Goal: Information Seeking & Learning: Learn about a topic

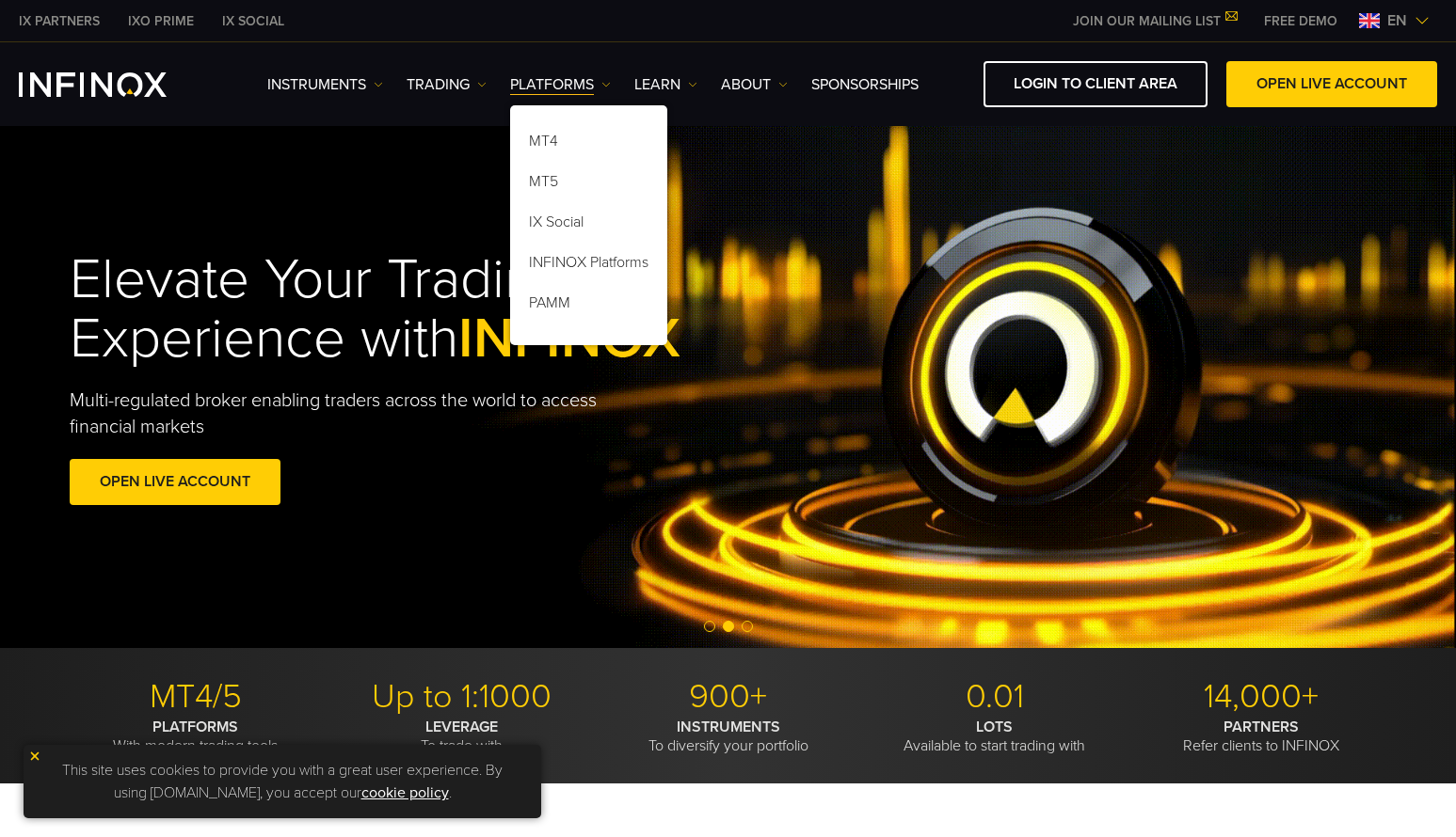
click at [654, 446] on div "Elevate Your Trading Experience with INFINOX Multi-regulated broker enabling tr…" at bounding box center [419, 381] width 699 height 318
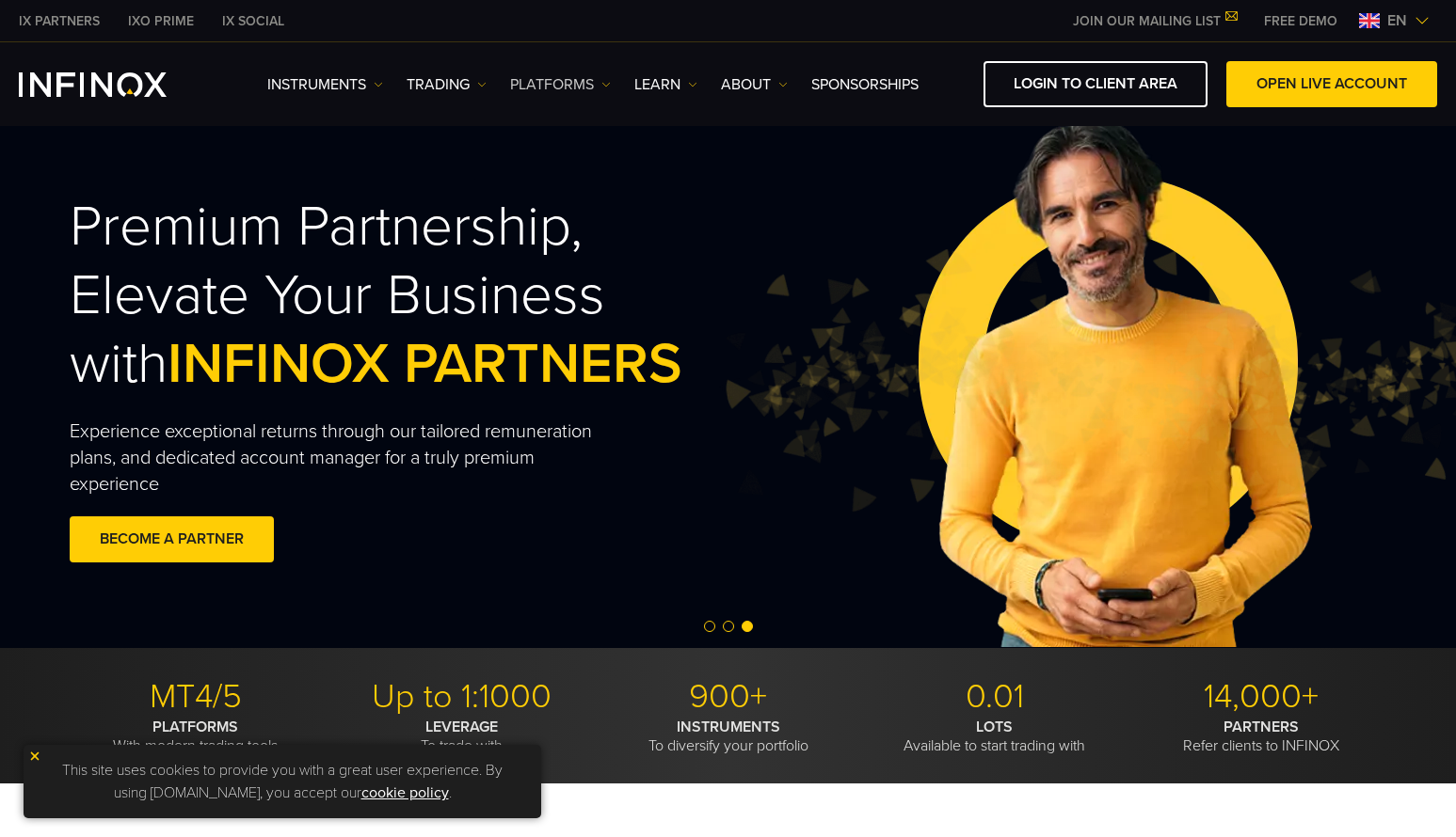
click at [607, 84] on img at bounding box center [607, 84] width 9 height 9
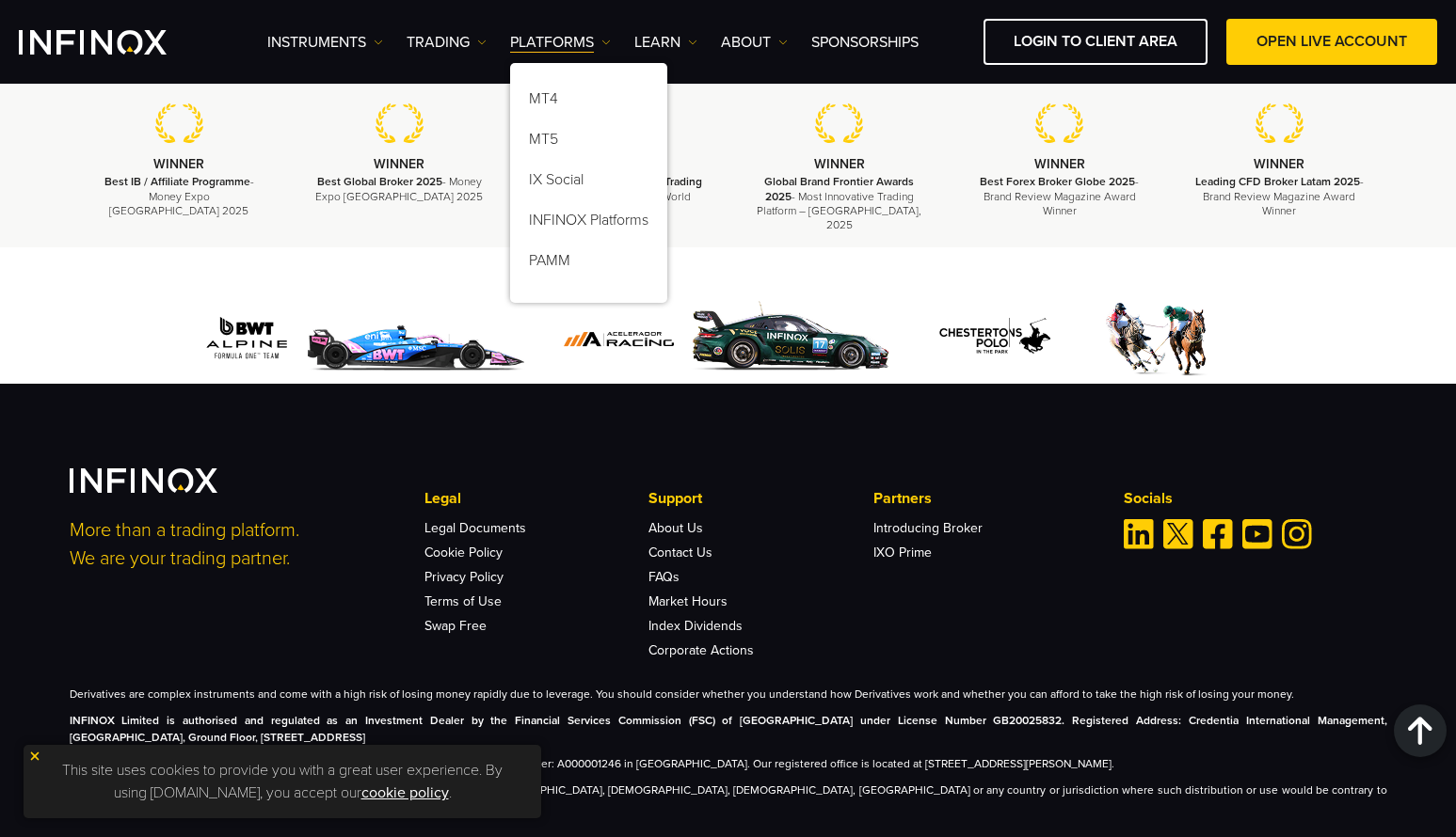
scroll to position [6402, 0]
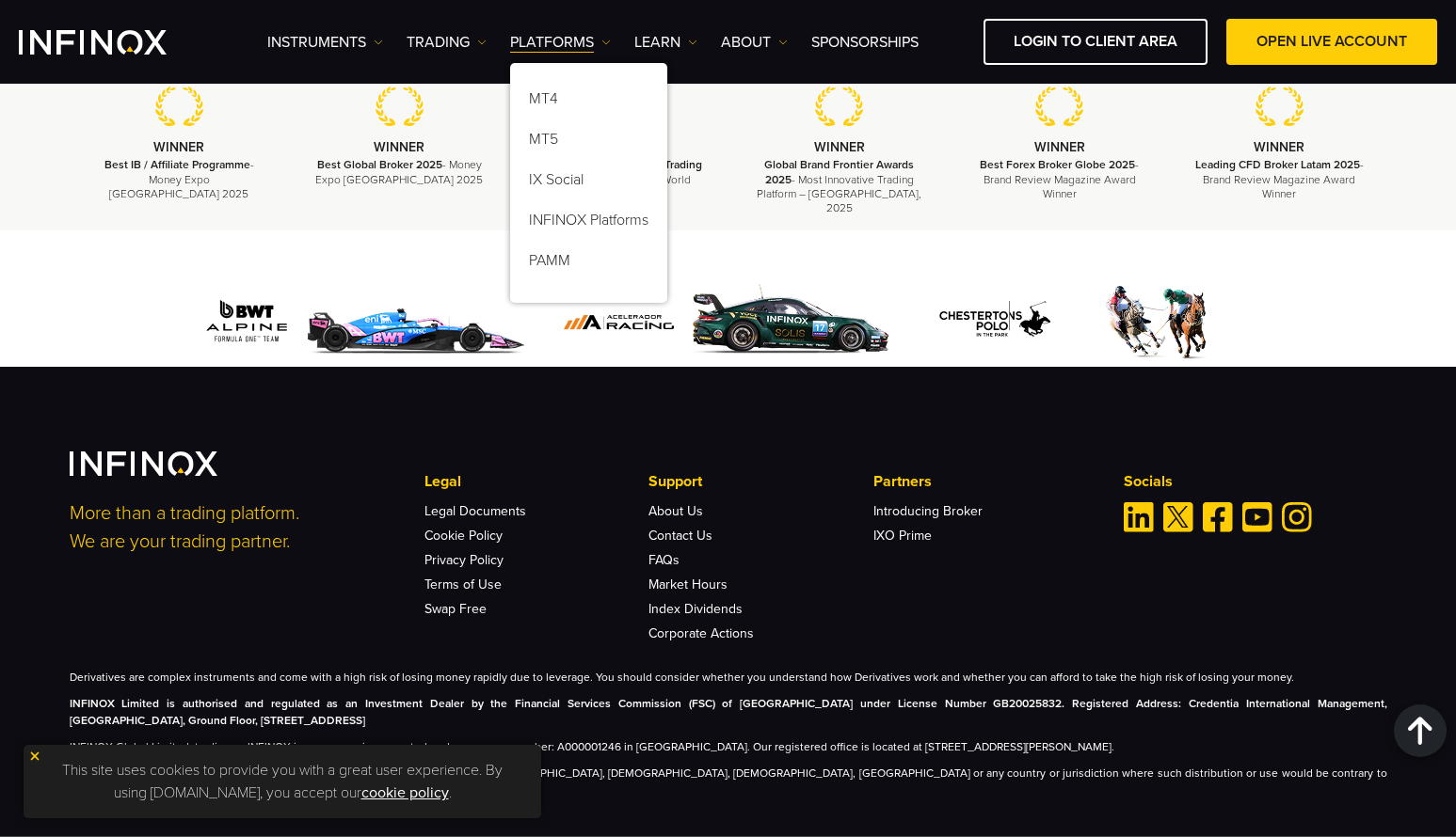
click at [32, 759] on img at bounding box center [35, 756] width 13 height 13
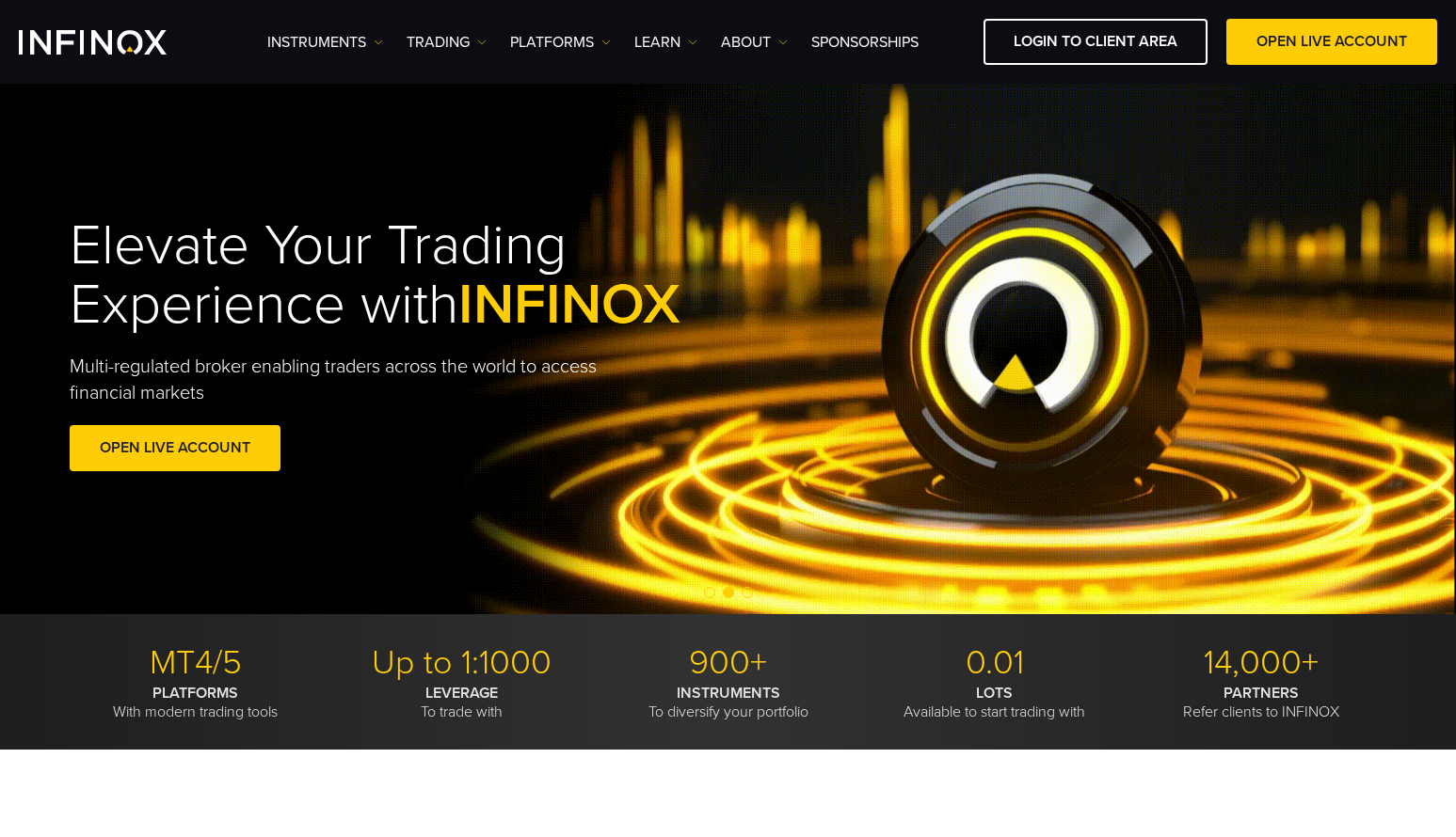
scroll to position [0, 0]
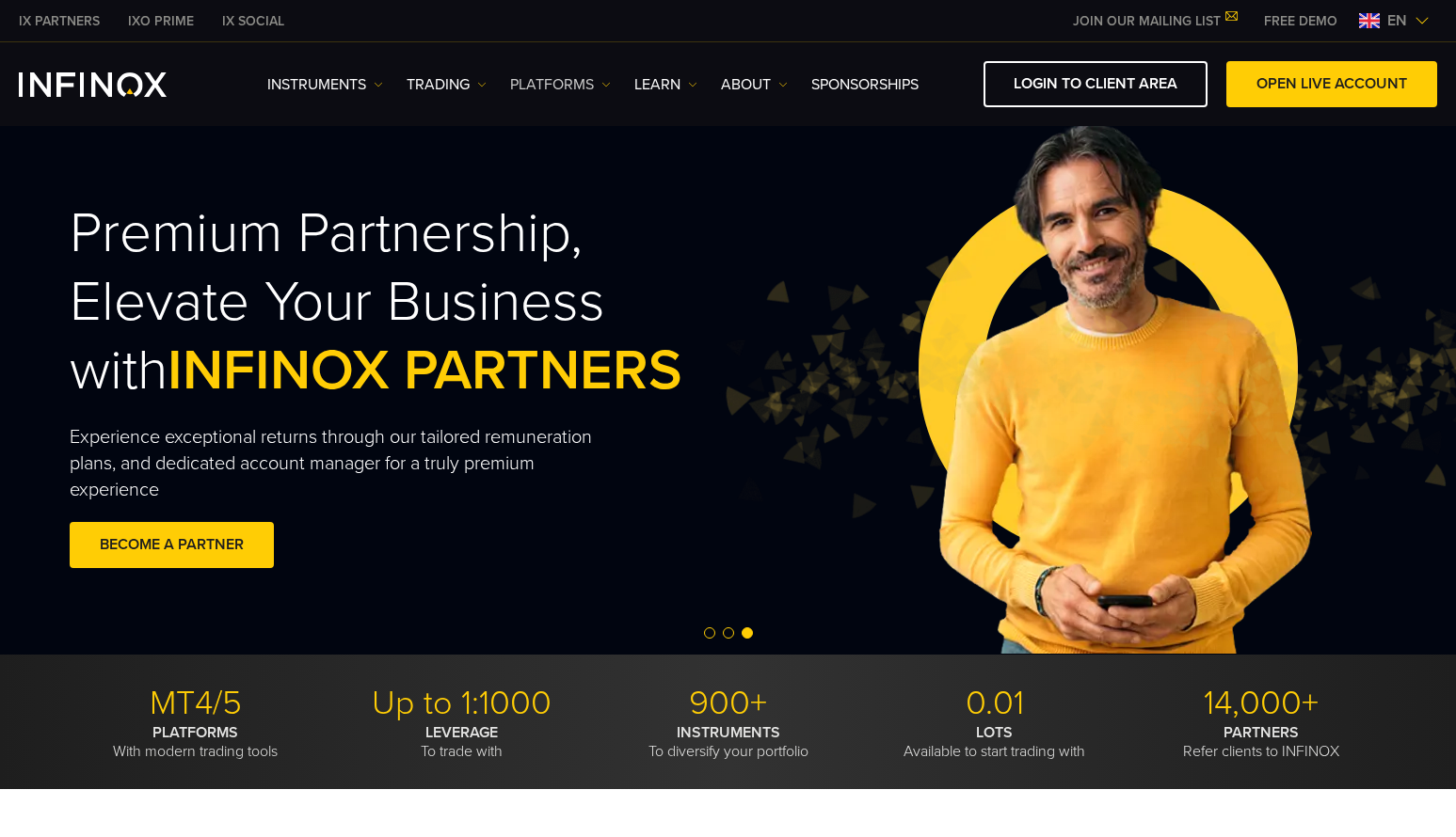
click at [605, 80] on img at bounding box center [607, 84] width 9 height 9
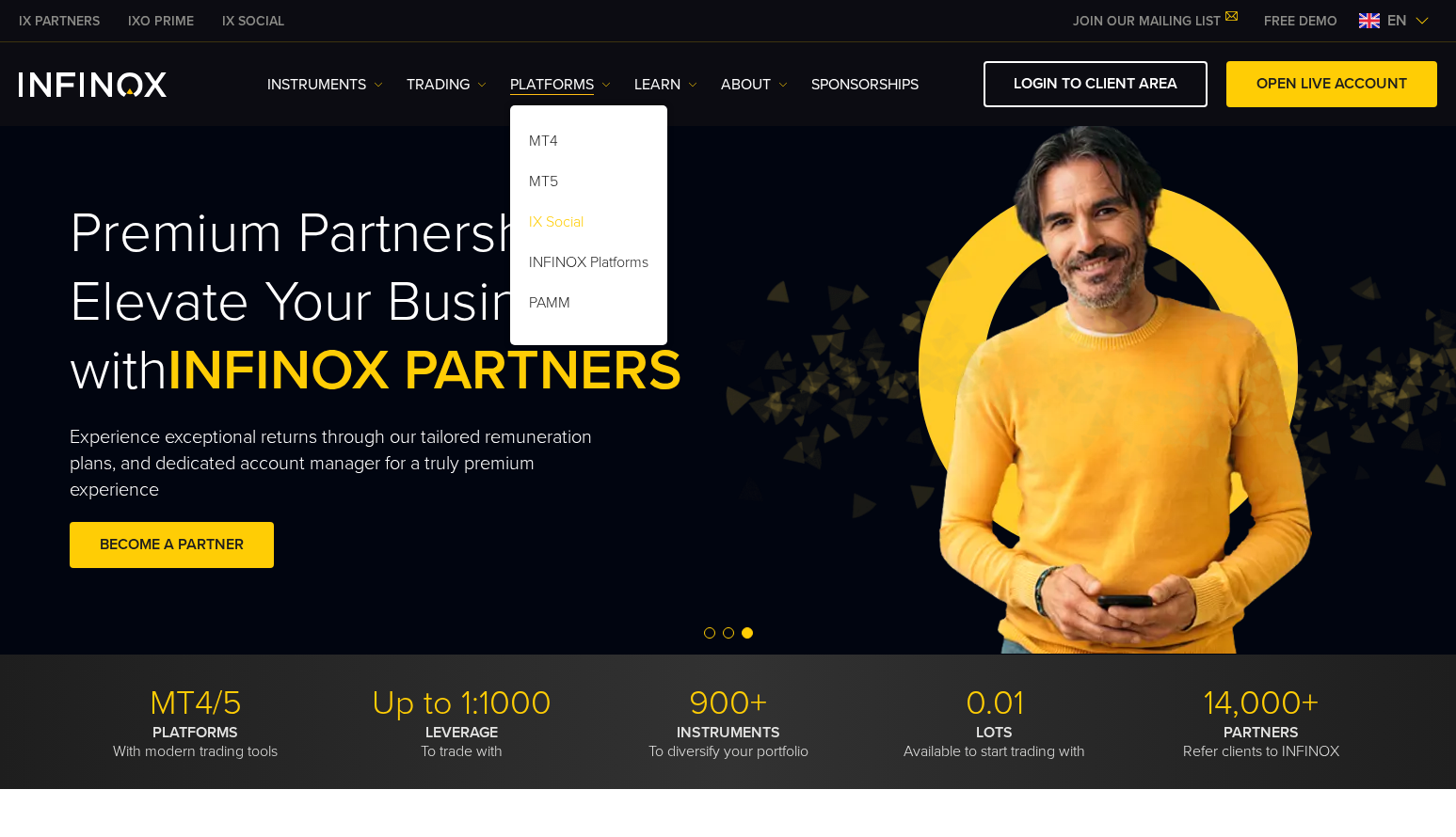
click at [557, 221] on link "IX Social" at bounding box center [588, 225] width 158 height 41
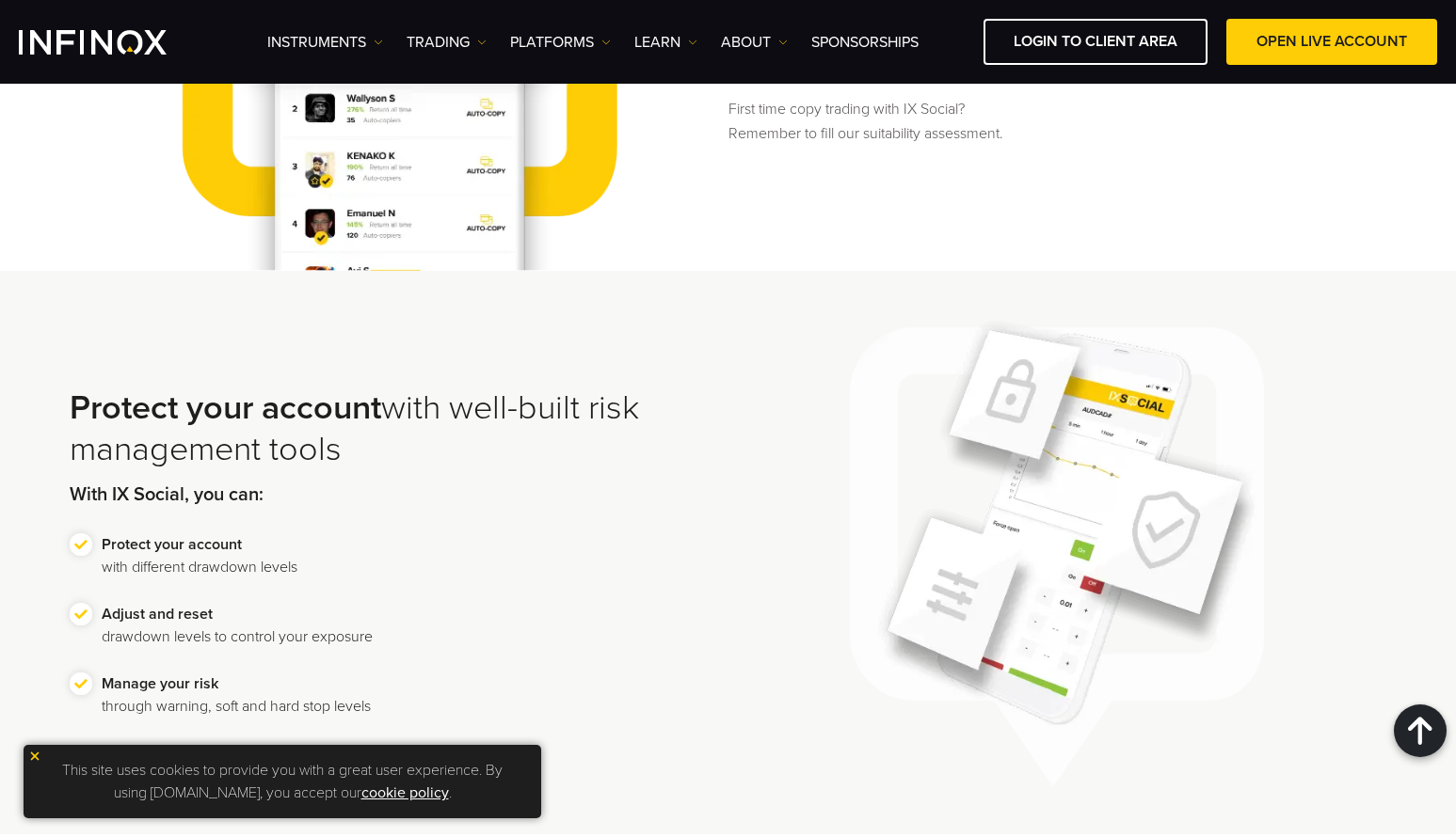
scroll to position [3379, 0]
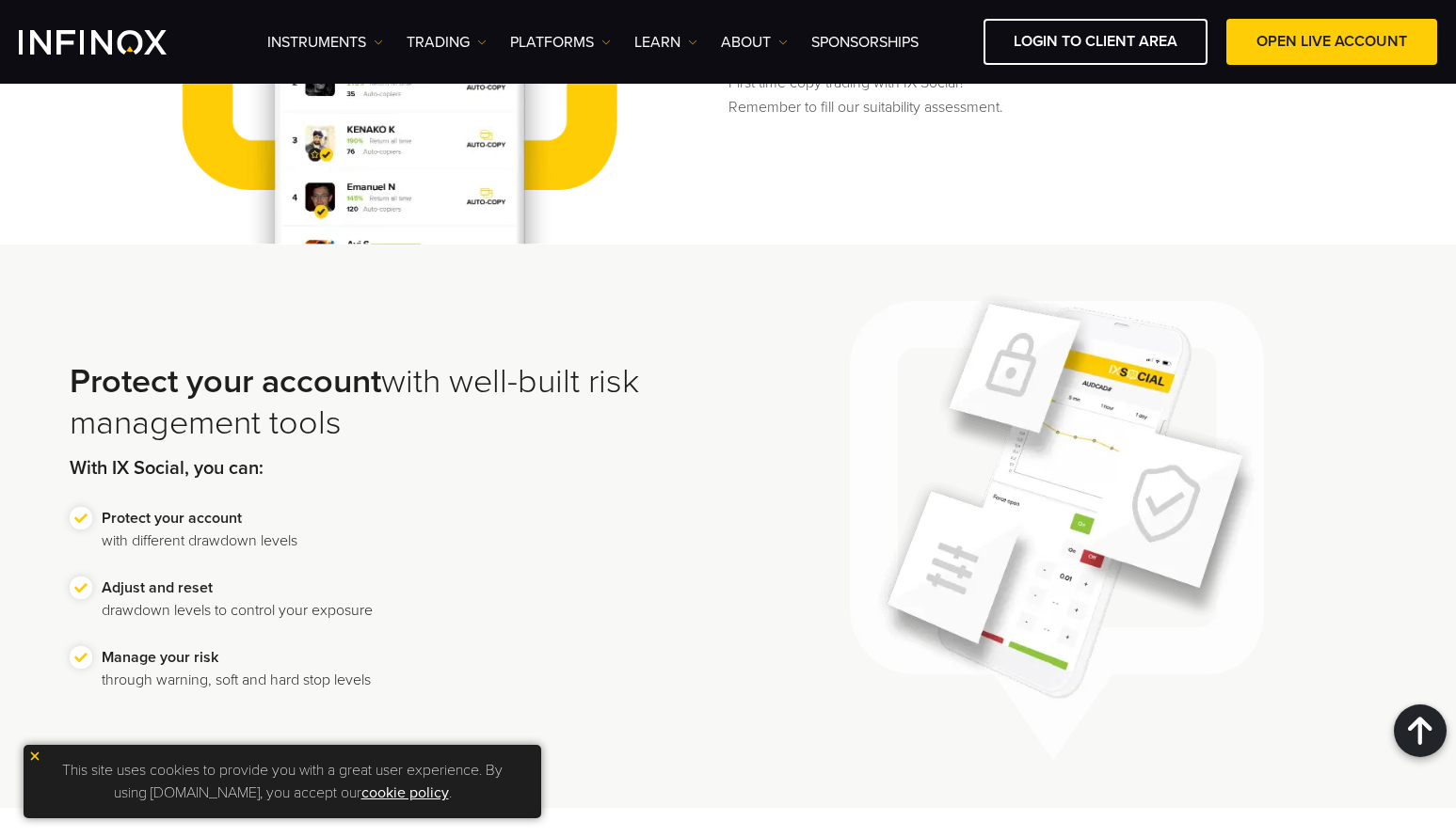
click at [35, 758] on img at bounding box center [35, 756] width 13 height 13
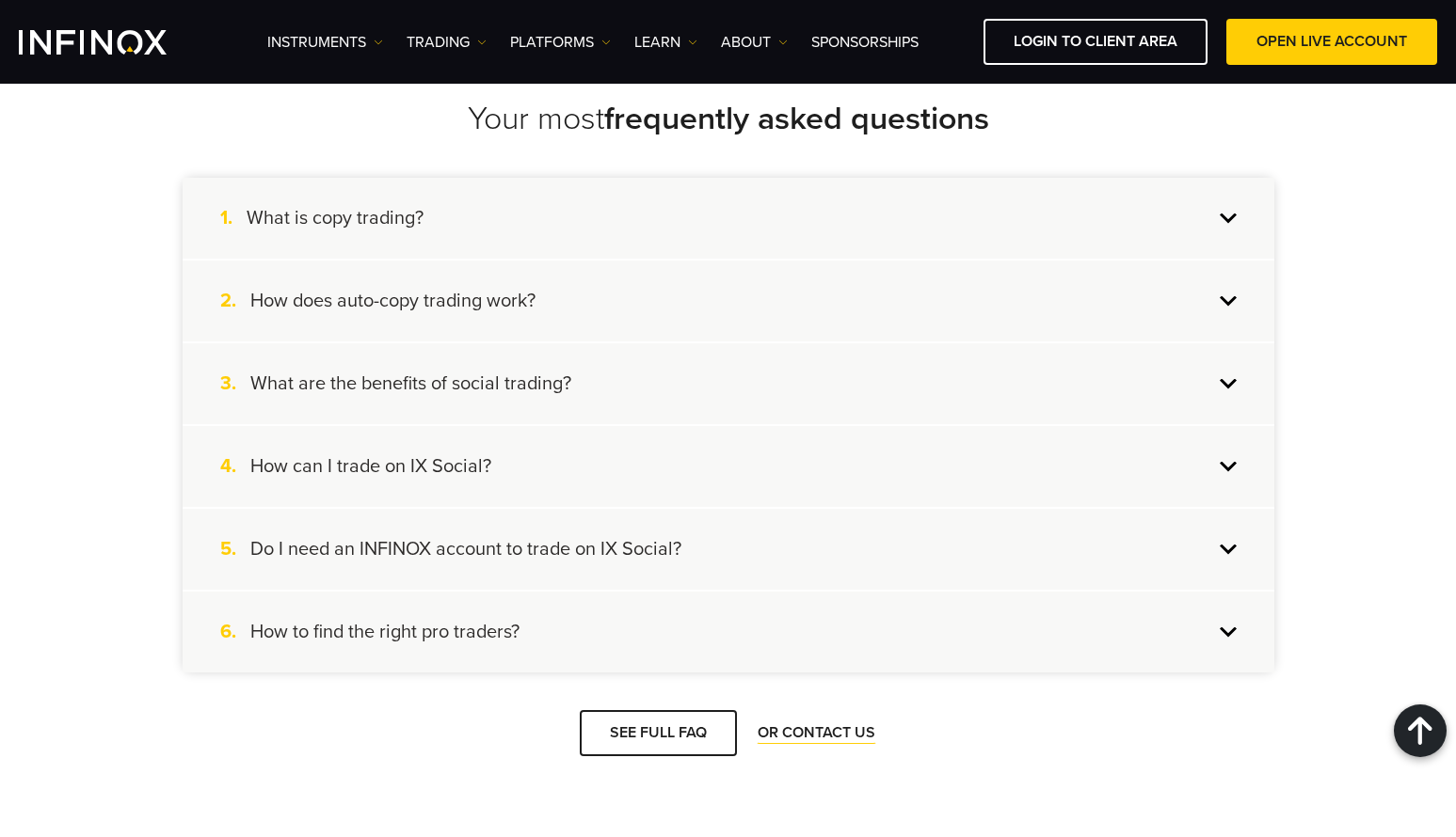
scroll to position [7328, 0]
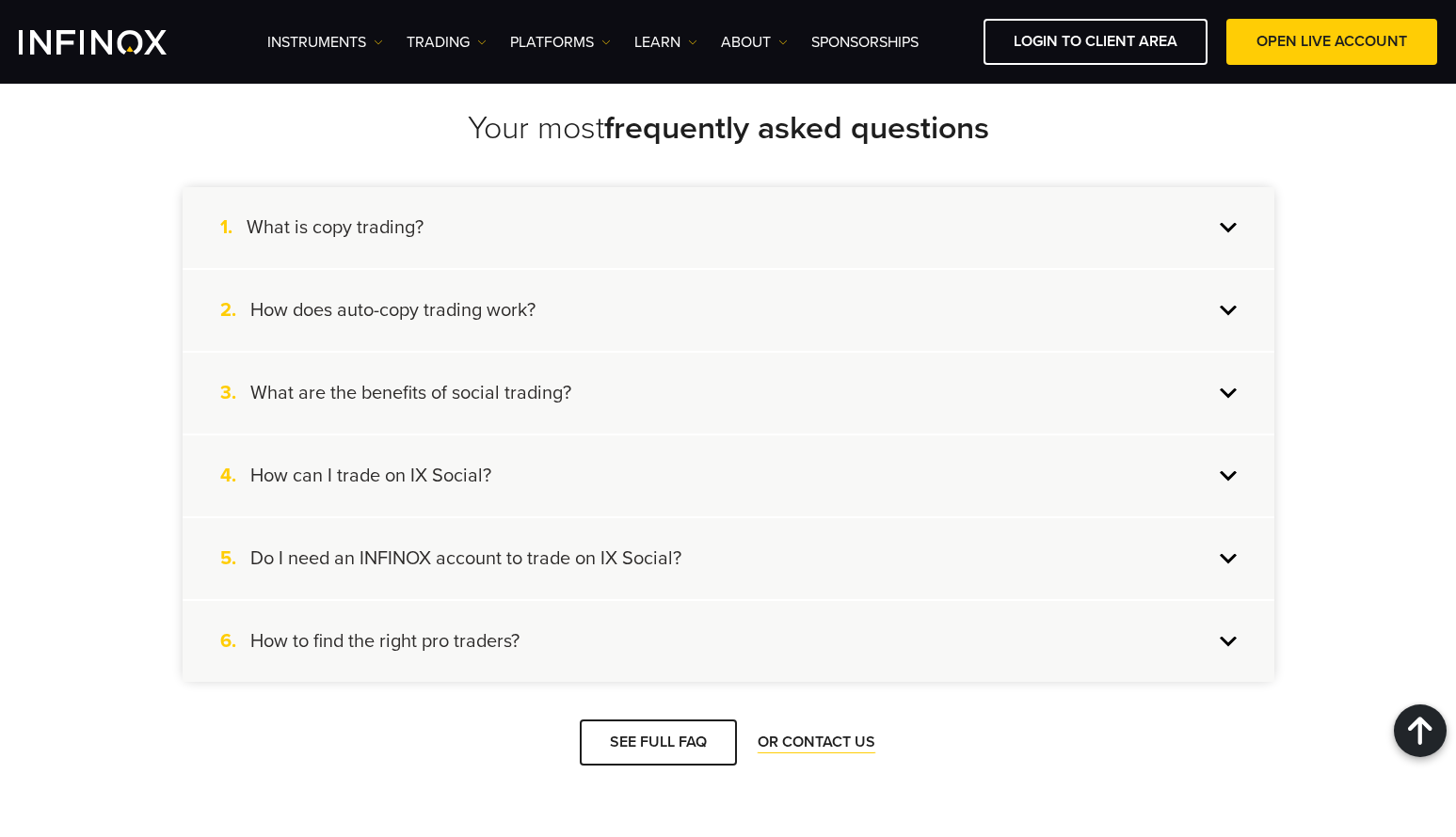
click at [965, 456] on div "4. How can I trade on IX Social?" at bounding box center [728, 475] width 1092 height 81
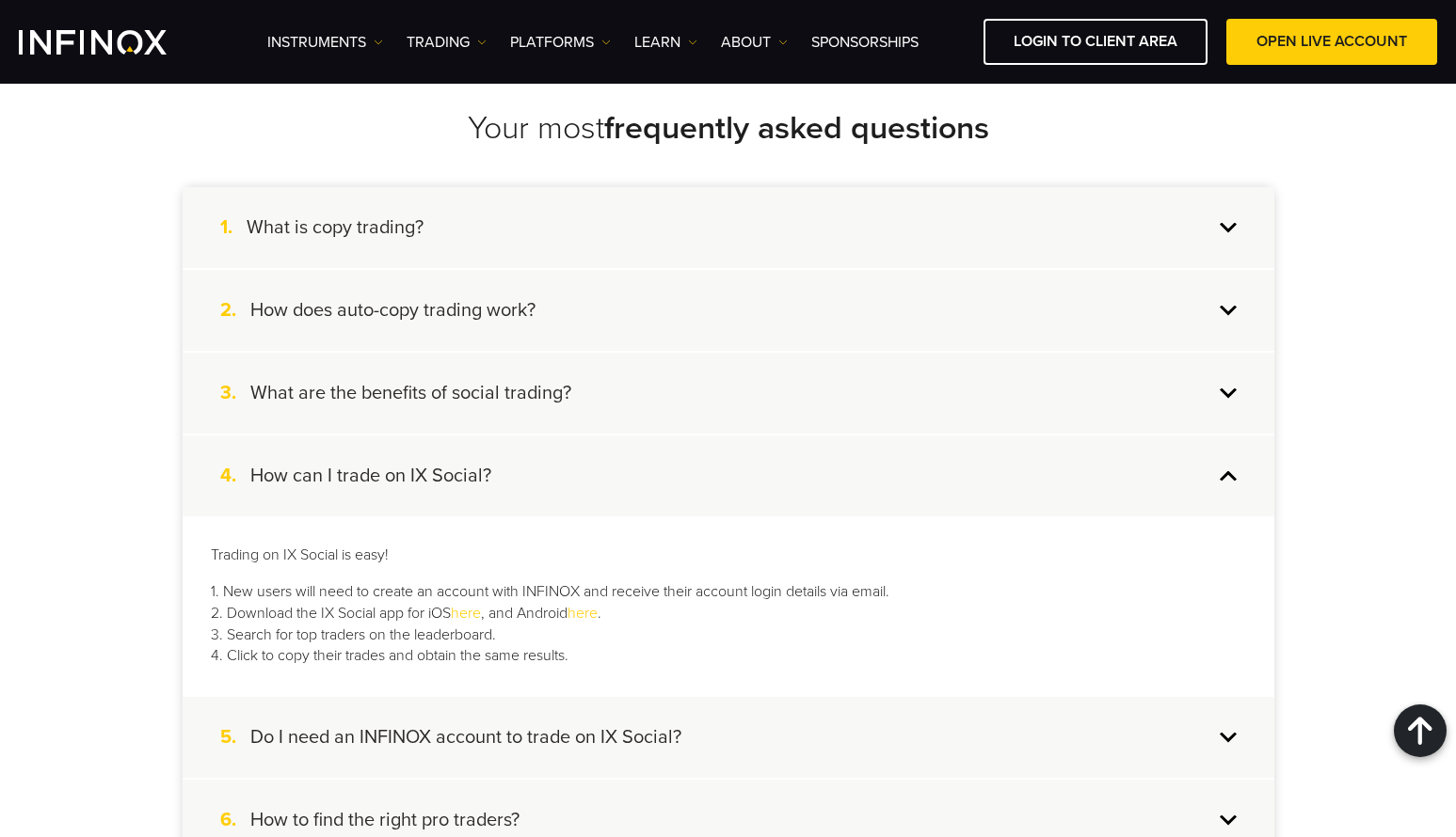
scroll to position [0, 0]
click at [965, 456] on div "4. How can I trade on IX Social?" at bounding box center [728, 475] width 1092 height 81
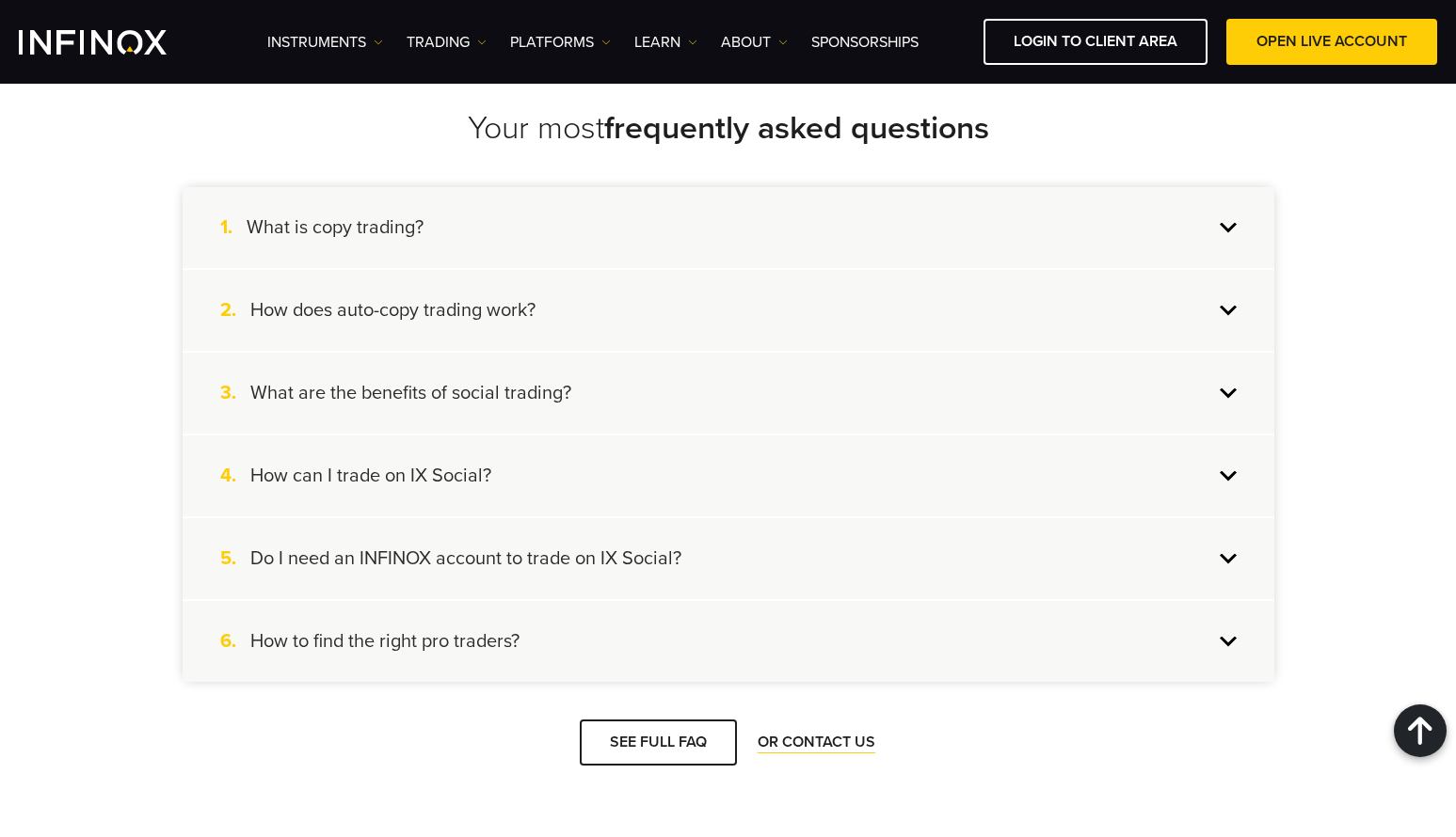
click at [902, 530] on div "5. Do I need an INFINOX account to trade on IX Social?" at bounding box center [728, 558] width 1092 height 81
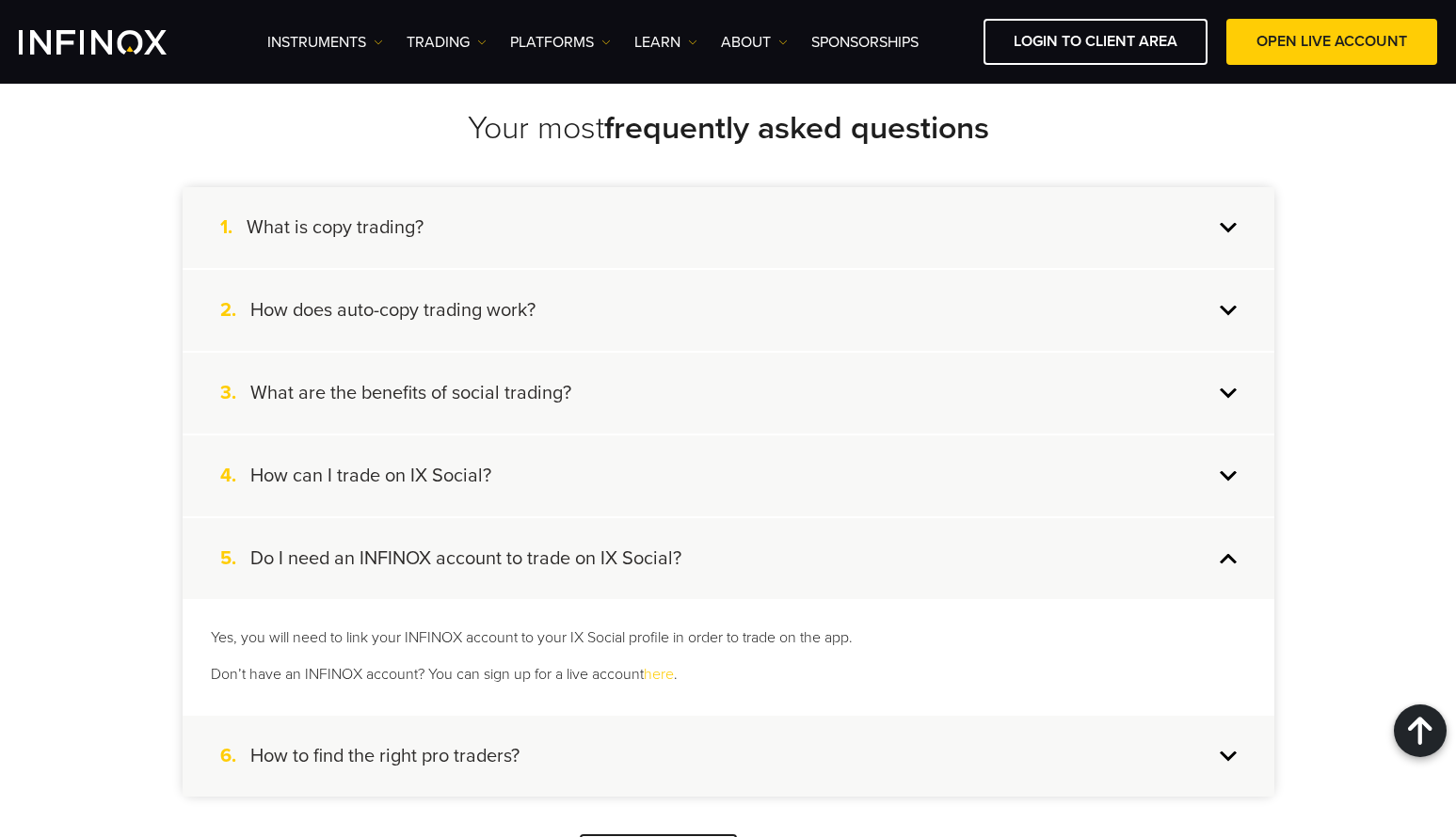
click at [900, 530] on div "5. Do I need an INFINOX account to trade on IX Social?" at bounding box center [728, 558] width 1092 height 81
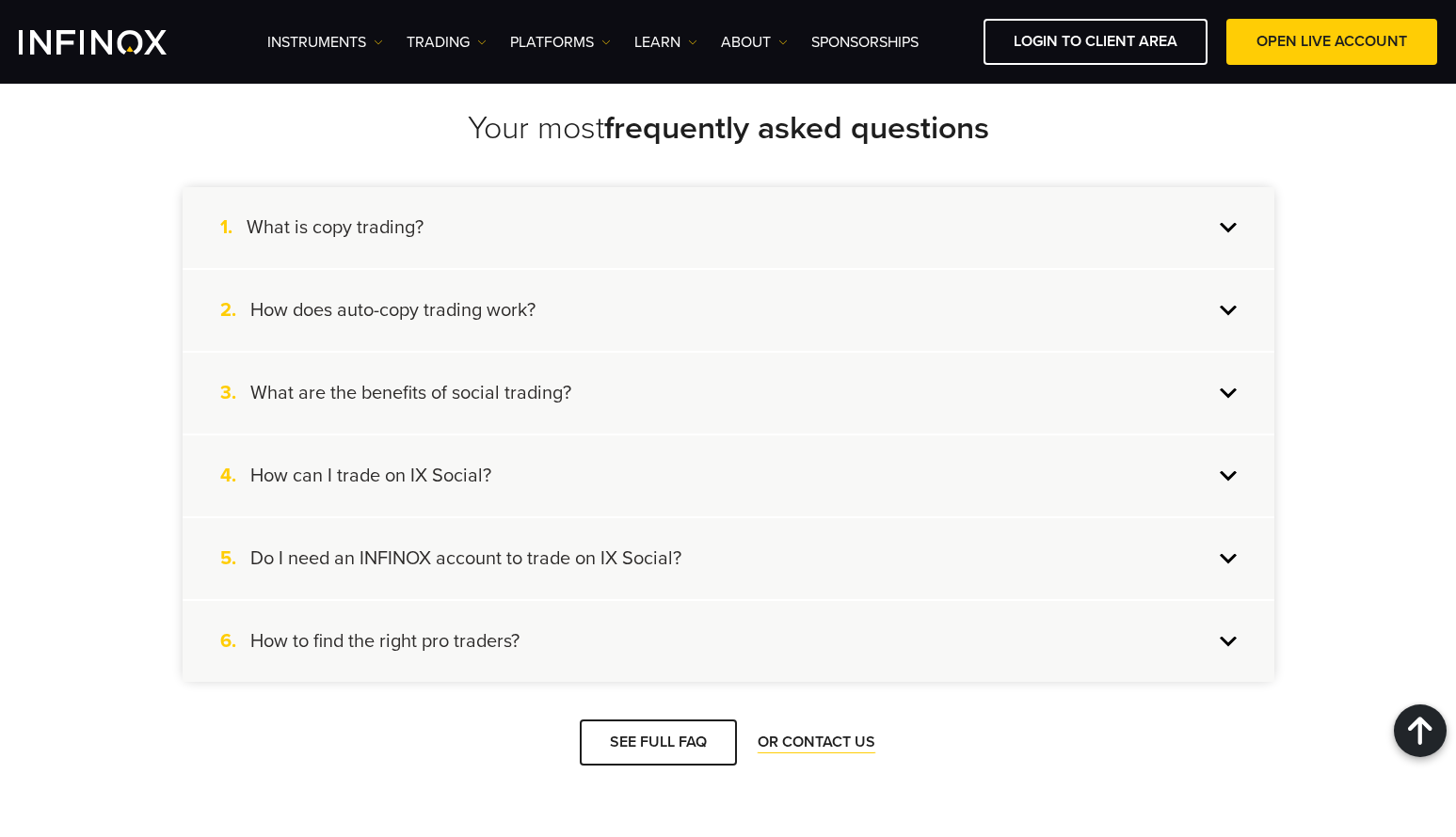
click at [686, 643] on div "6. How to find the right pro traders?" at bounding box center [728, 642] width 1092 height 81
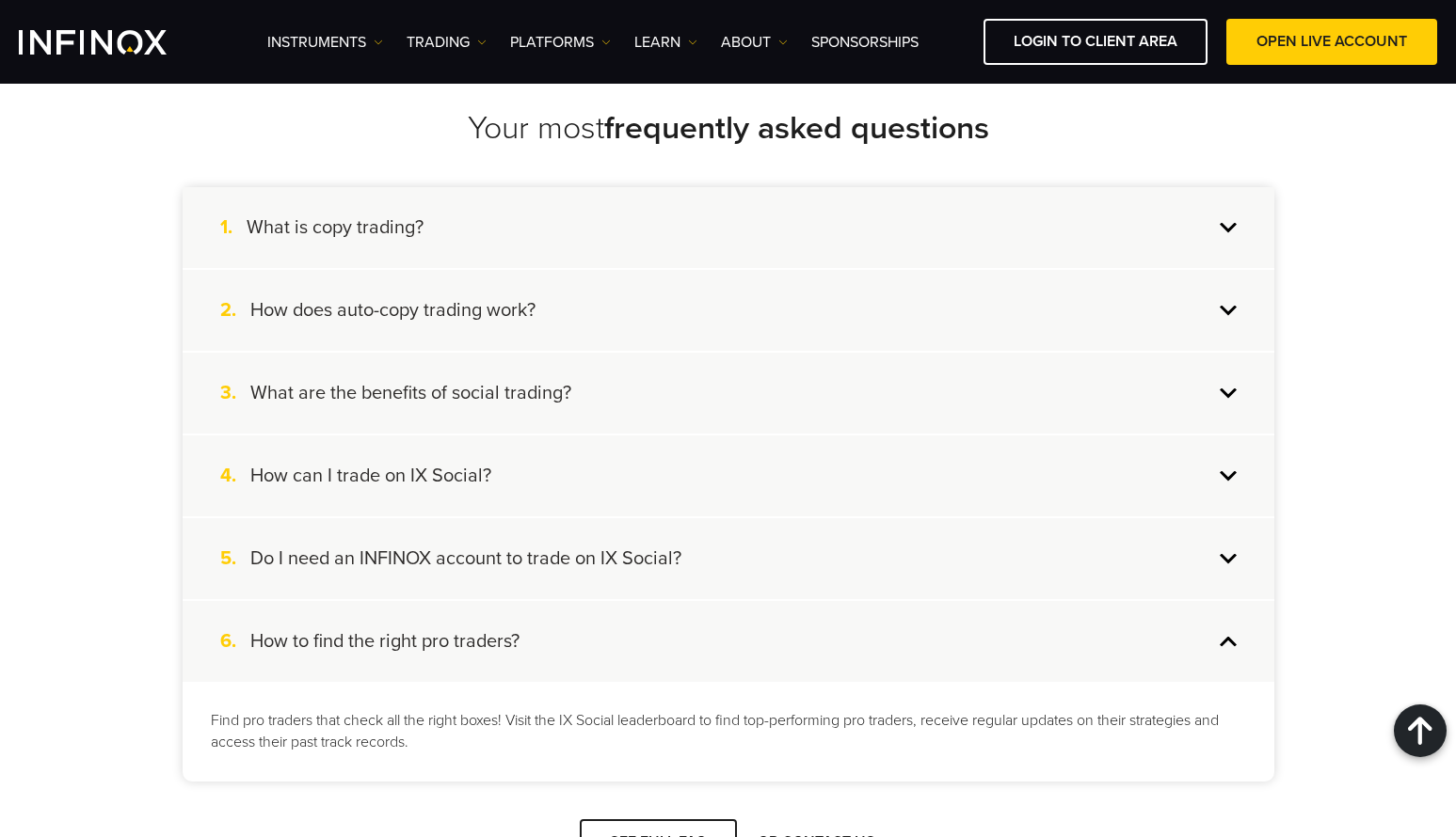
click at [689, 628] on div "6. How to find the right pro traders?" at bounding box center [728, 642] width 1092 height 81
